Goal: Check status

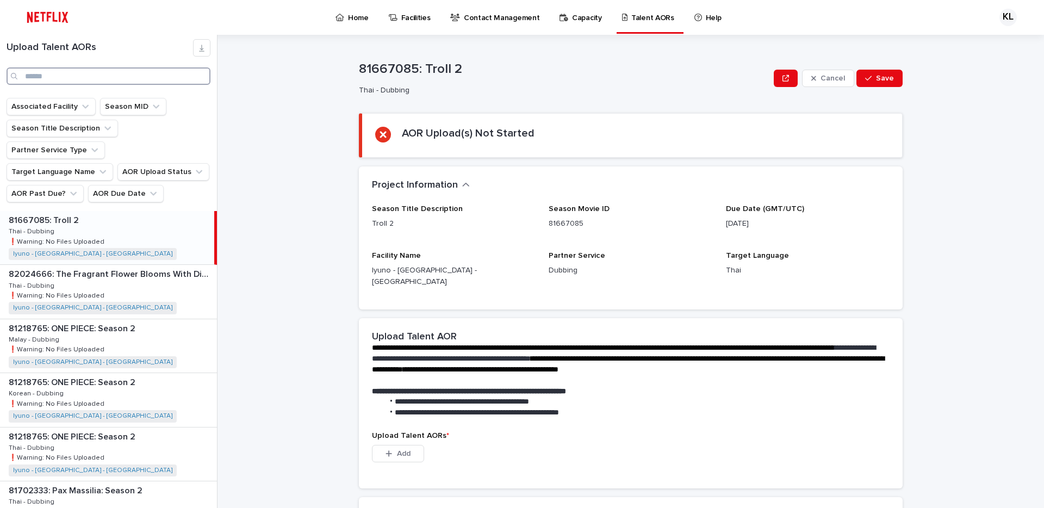
click at [102, 71] on input "Search" at bounding box center [109, 75] width 204 height 17
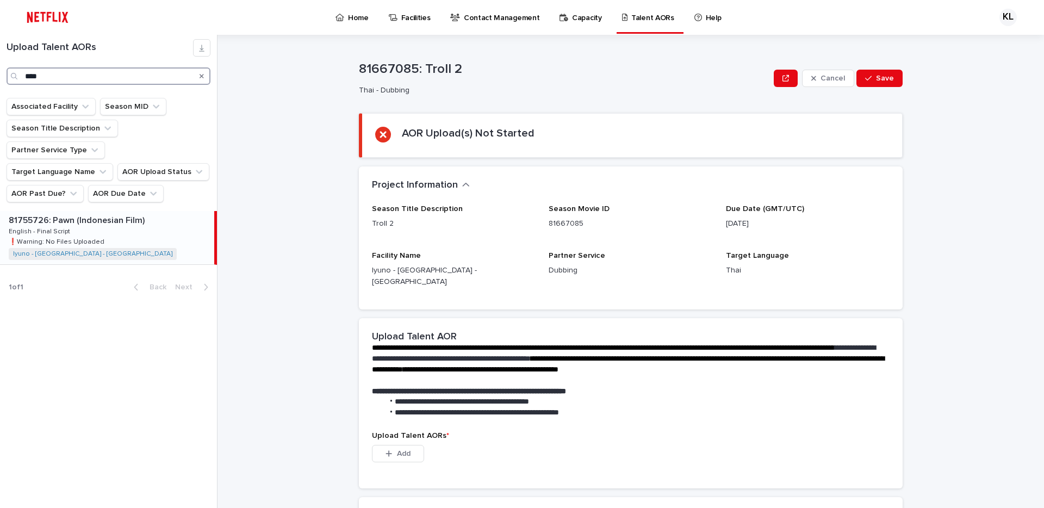
type input "****"
click at [117, 211] on div "81755726: Pawn (Indonesian Film) 81755726: Pawn (Indonesian Film) English - Fin…" at bounding box center [107, 237] width 214 height 53
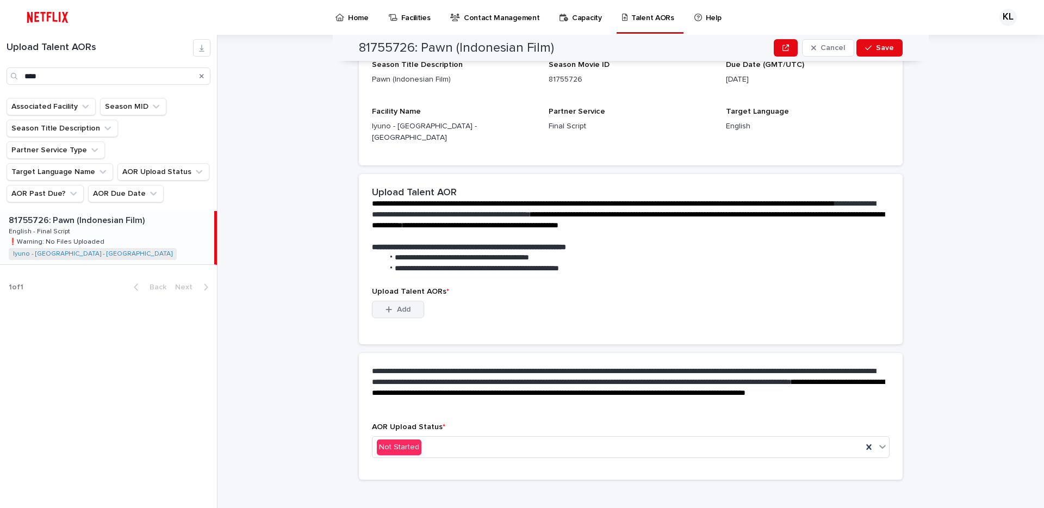
click at [394, 305] on div "button" at bounding box center [390, 309] width 11 height 8
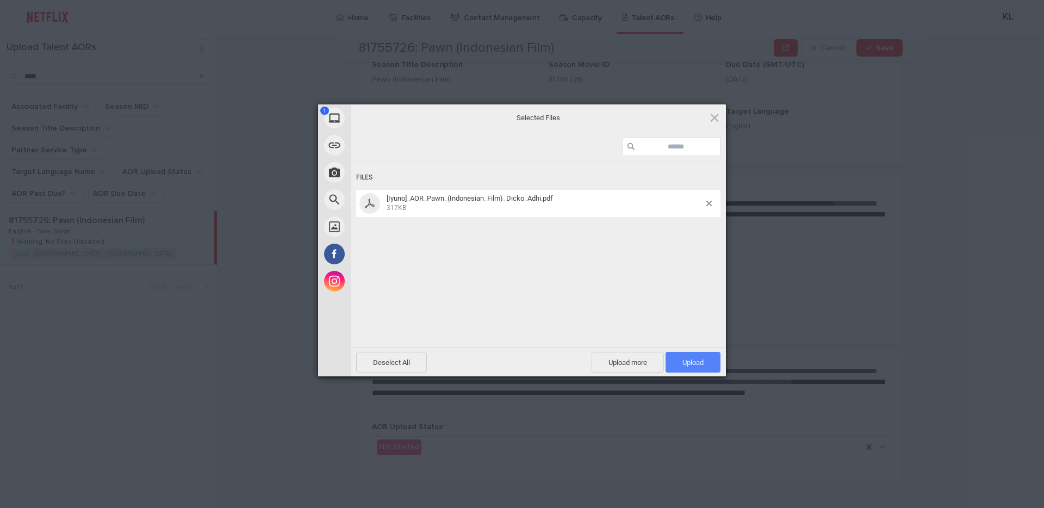
click at [694, 354] on span "Upload 1" at bounding box center [692, 362] width 55 height 21
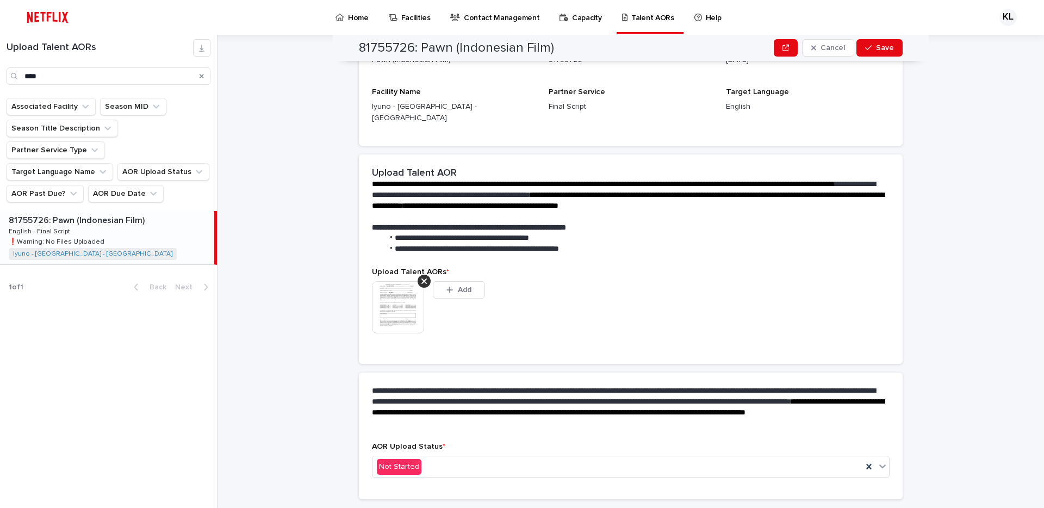
scroll to position [130, 0]
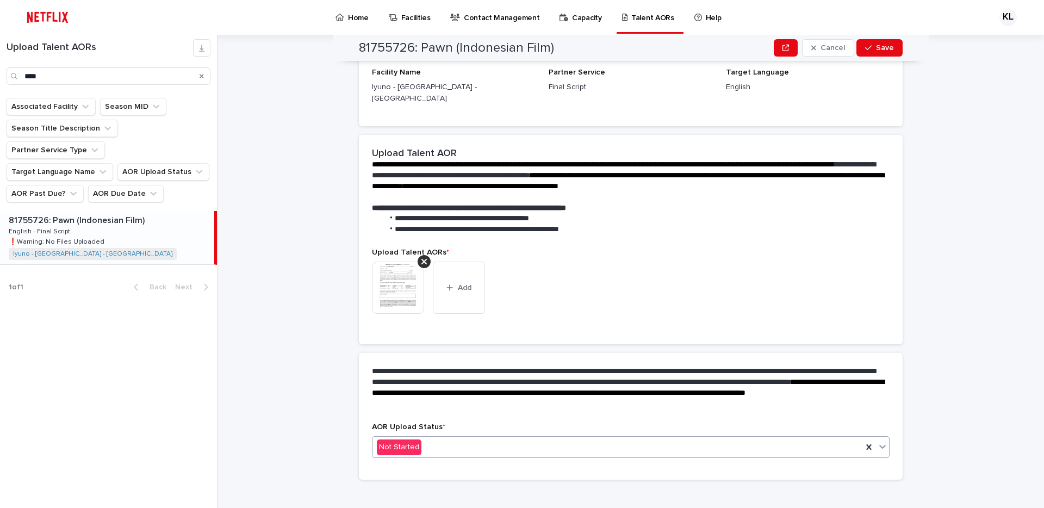
click at [492, 438] on div "Not Started" at bounding box center [617, 447] width 490 height 18
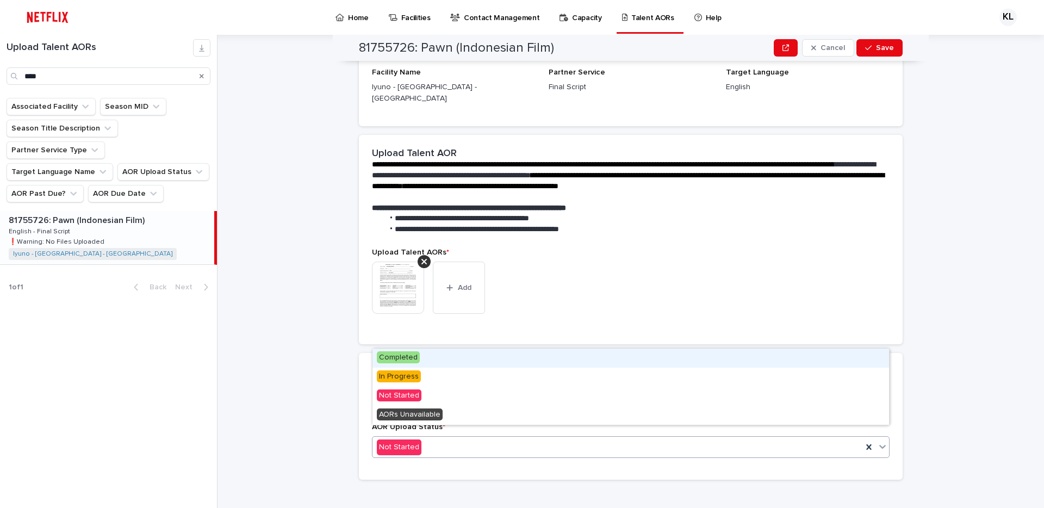
click at [399, 353] on span "Completed" at bounding box center [398, 357] width 43 height 12
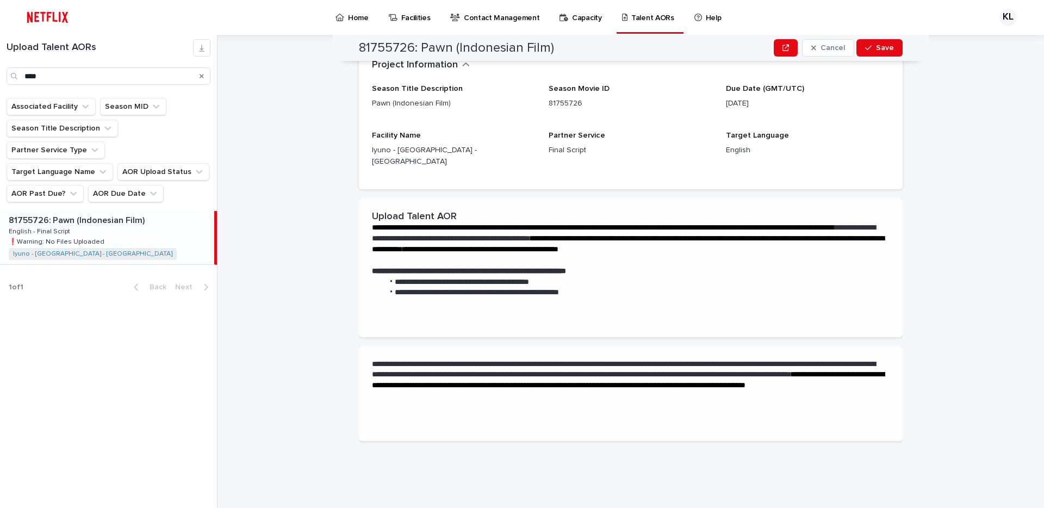
scroll to position [0, 0]
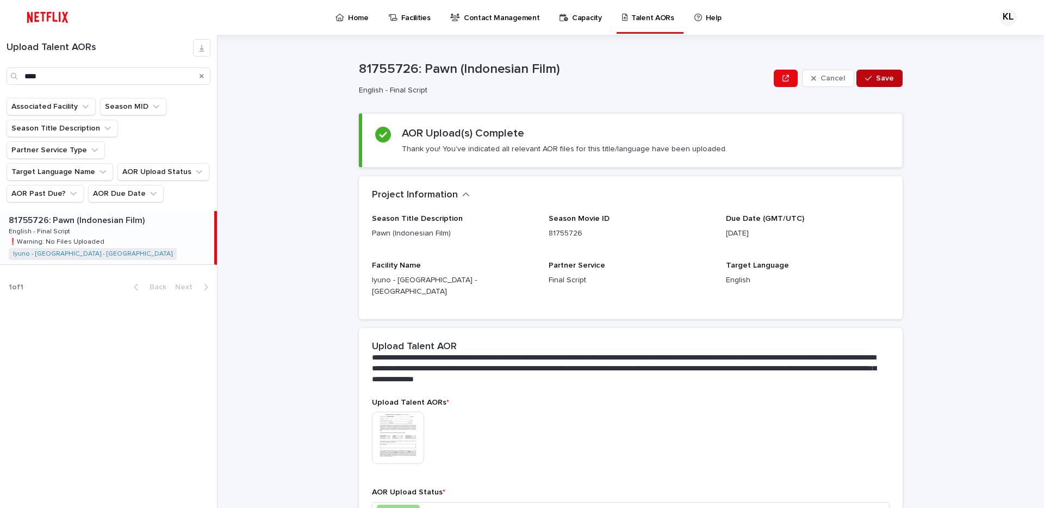
click at [881, 78] on span "Save" at bounding box center [885, 78] width 18 height 8
